Goal: Find specific page/section: Find specific page/section

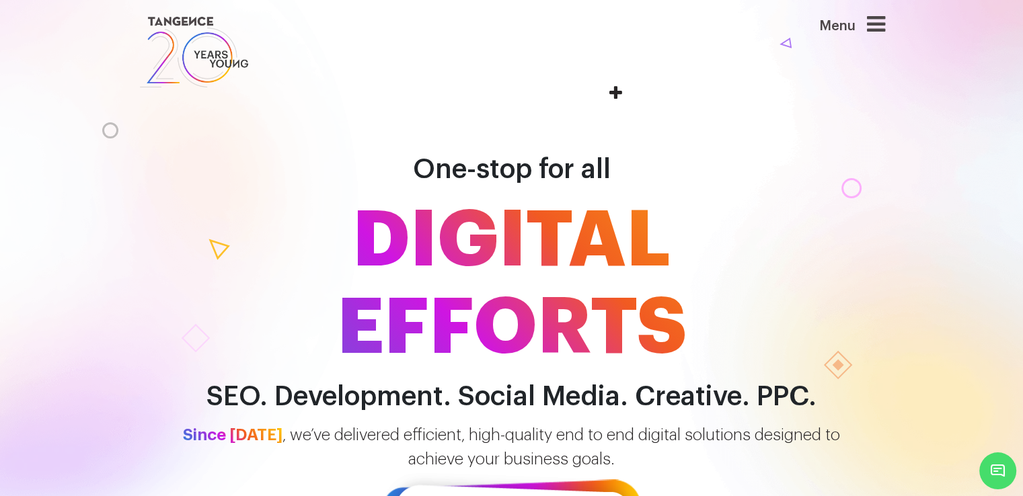
click at [880, 28] on icon at bounding box center [876, 24] width 18 height 22
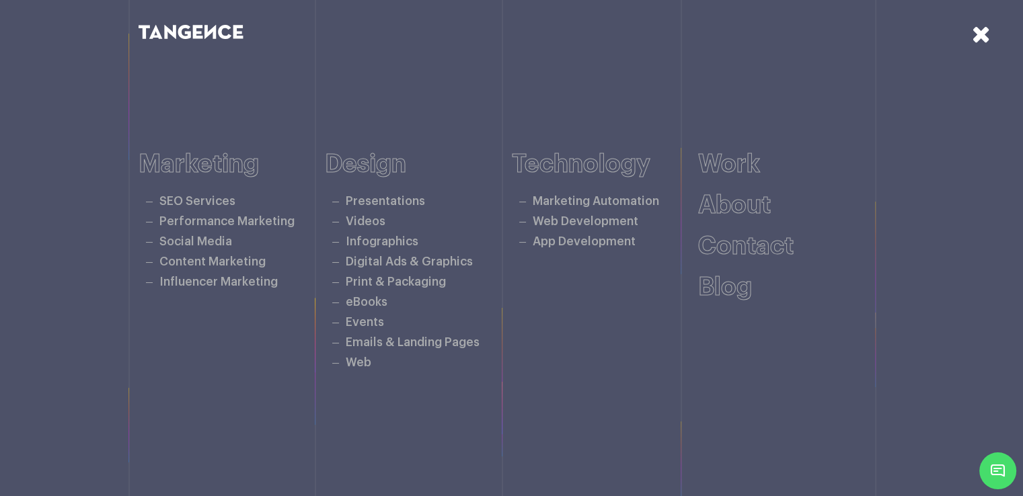
click at [972, 36] on icon at bounding box center [981, 34] width 19 height 24
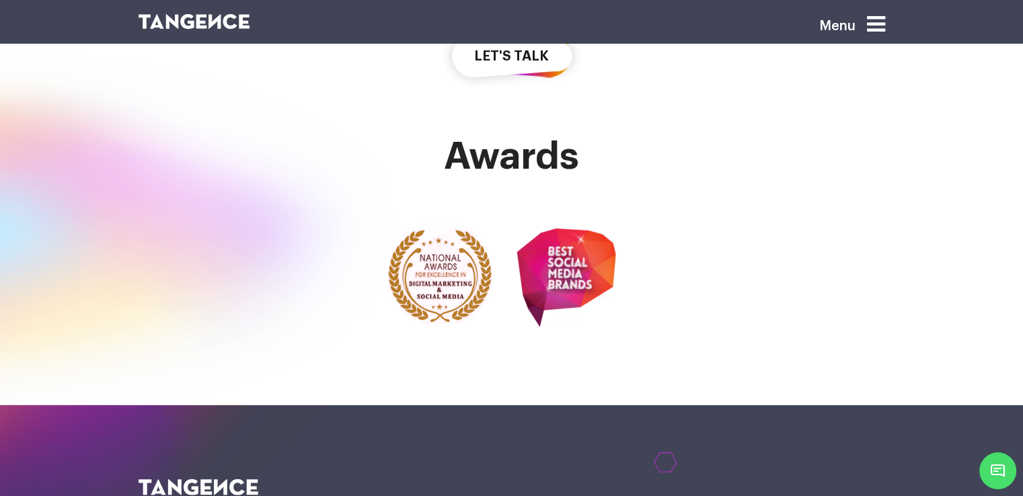
scroll to position [4077, 0]
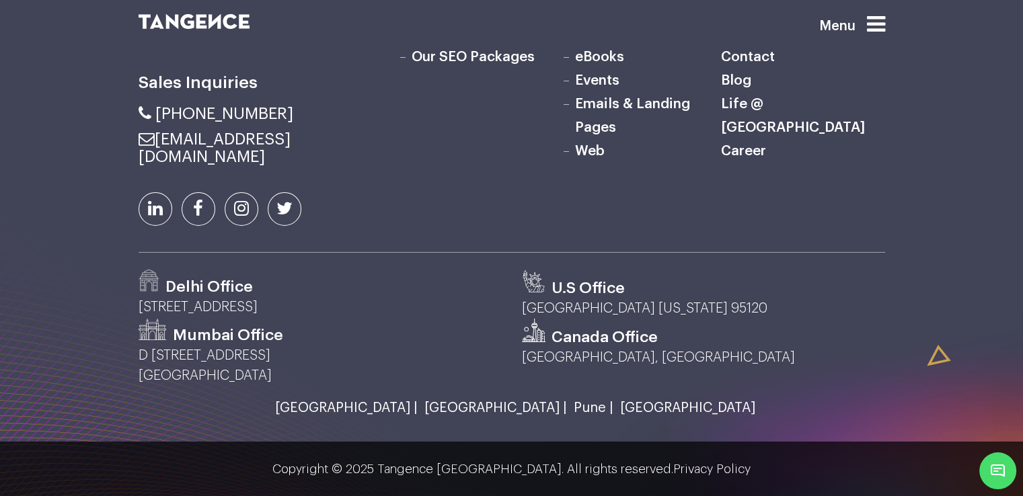
scroll to position [4514, 0]
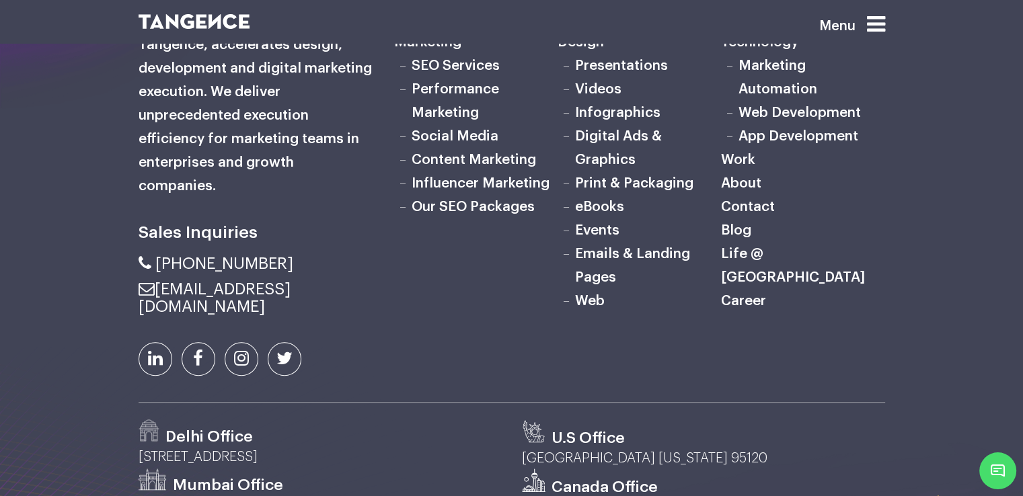
scroll to position [1204, 0]
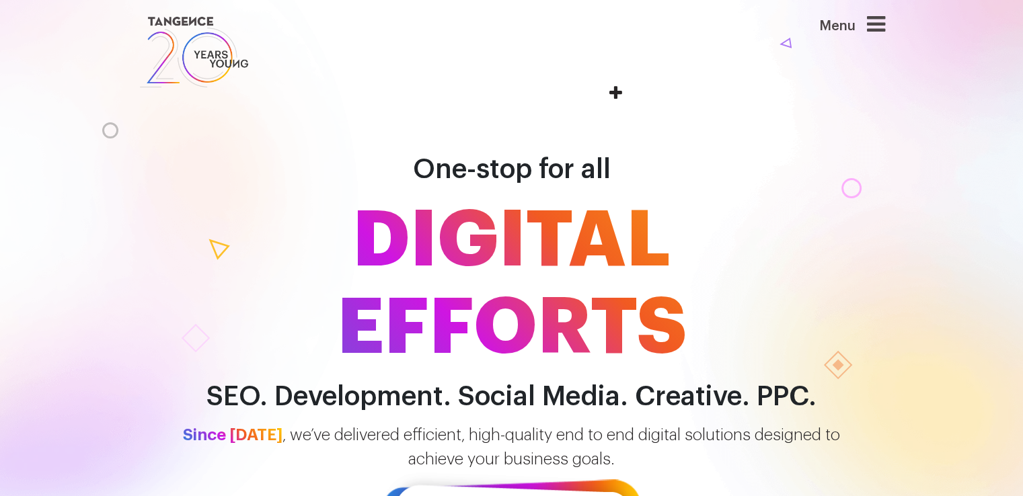
scroll to position [3870, 0]
